Goal: Information Seeking & Learning: Find specific fact

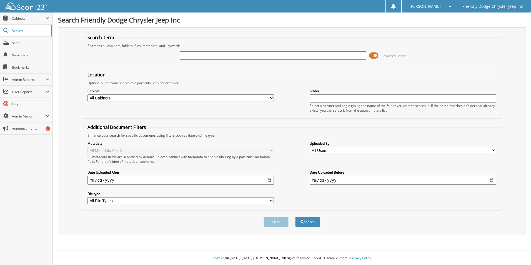
click at [197, 57] on input "text" at bounding box center [273, 55] width 186 height 8
type input "6075192"
click at [295, 217] on button "Search" at bounding box center [307, 222] width 25 height 10
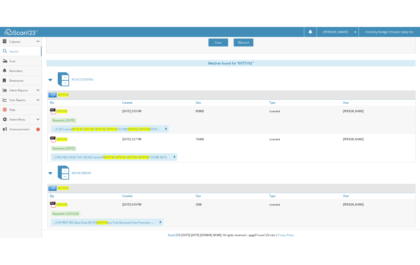
scroll to position [206, 0]
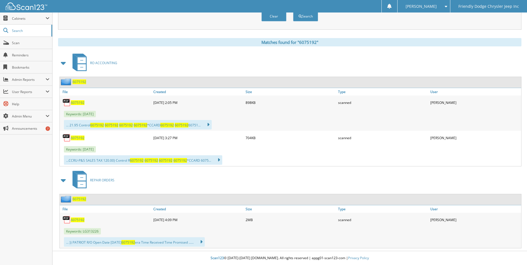
click at [80, 218] on span "6075192" at bounding box center [78, 220] width 14 height 5
